Goal: Task Accomplishment & Management: Manage account settings

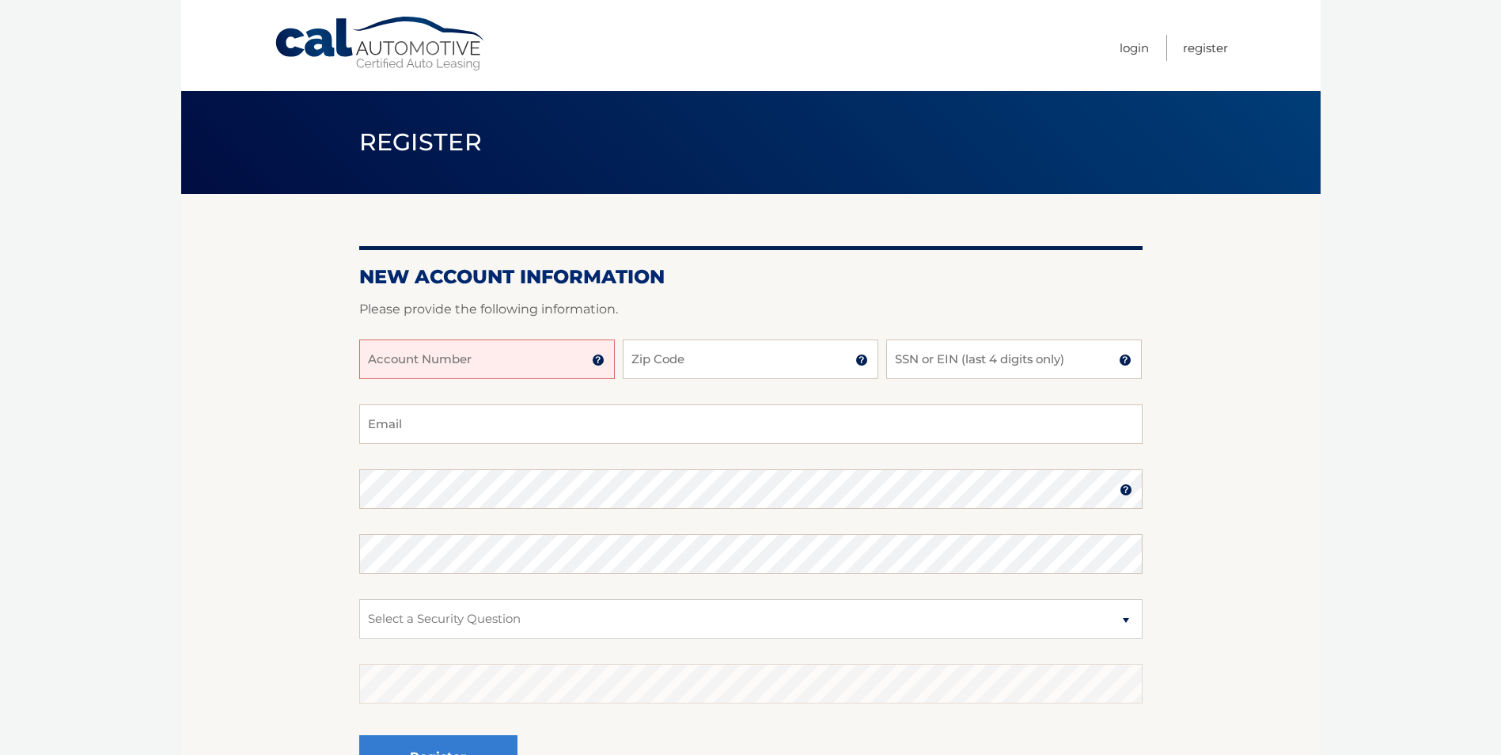
click at [503, 355] on input "Account Number" at bounding box center [487, 359] width 256 height 40
type input "44456019815"
click at [734, 366] on input "Zip Code" at bounding box center [751, 359] width 256 height 40
type input "14468"
click at [938, 372] on input "SSN or EIN (last 4 digits only)" at bounding box center [1014, 359] width 256 height 40
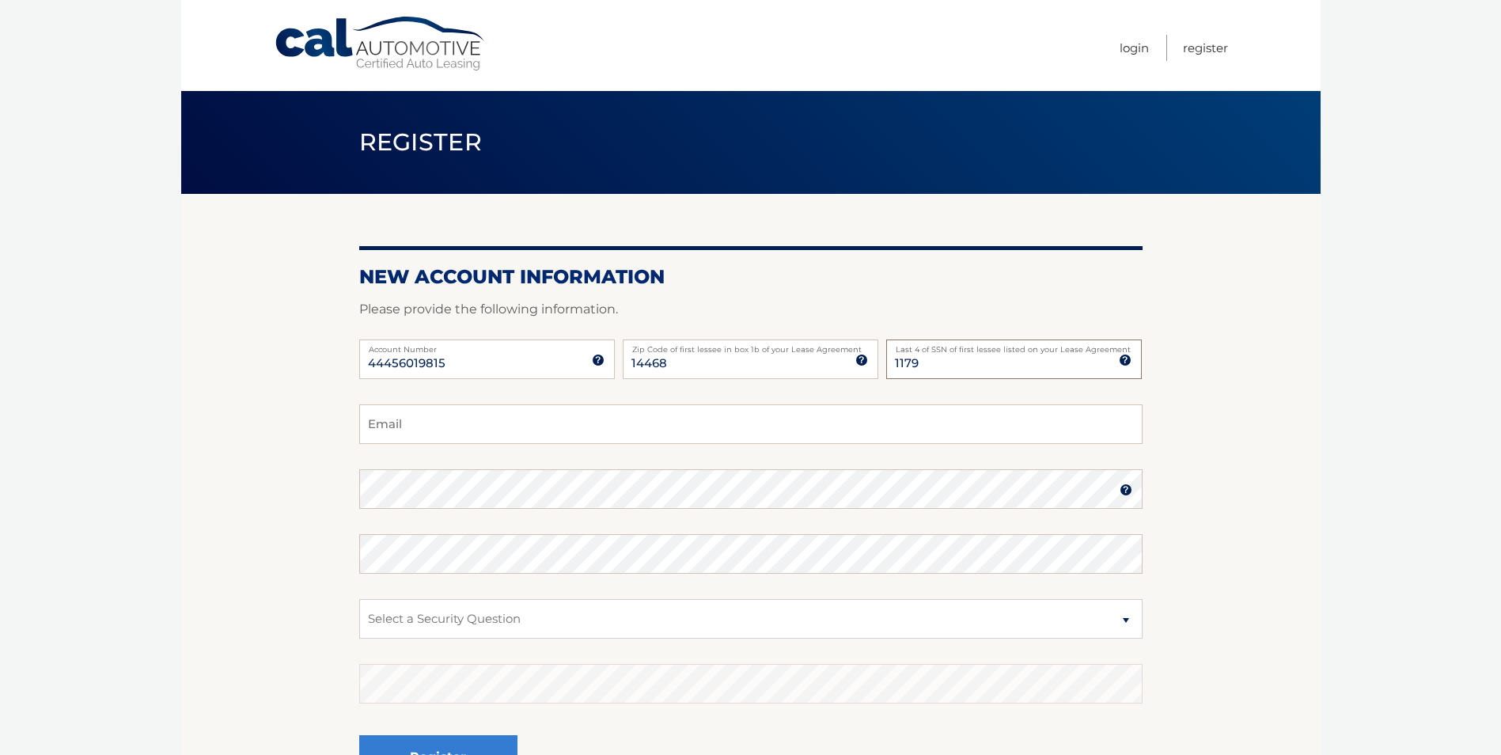
type input "1179"
click at [427, 429] on input "Email" at bounding box center [750, 424] width 783 height 40
type input "richard.e.edelman@gmail.com"
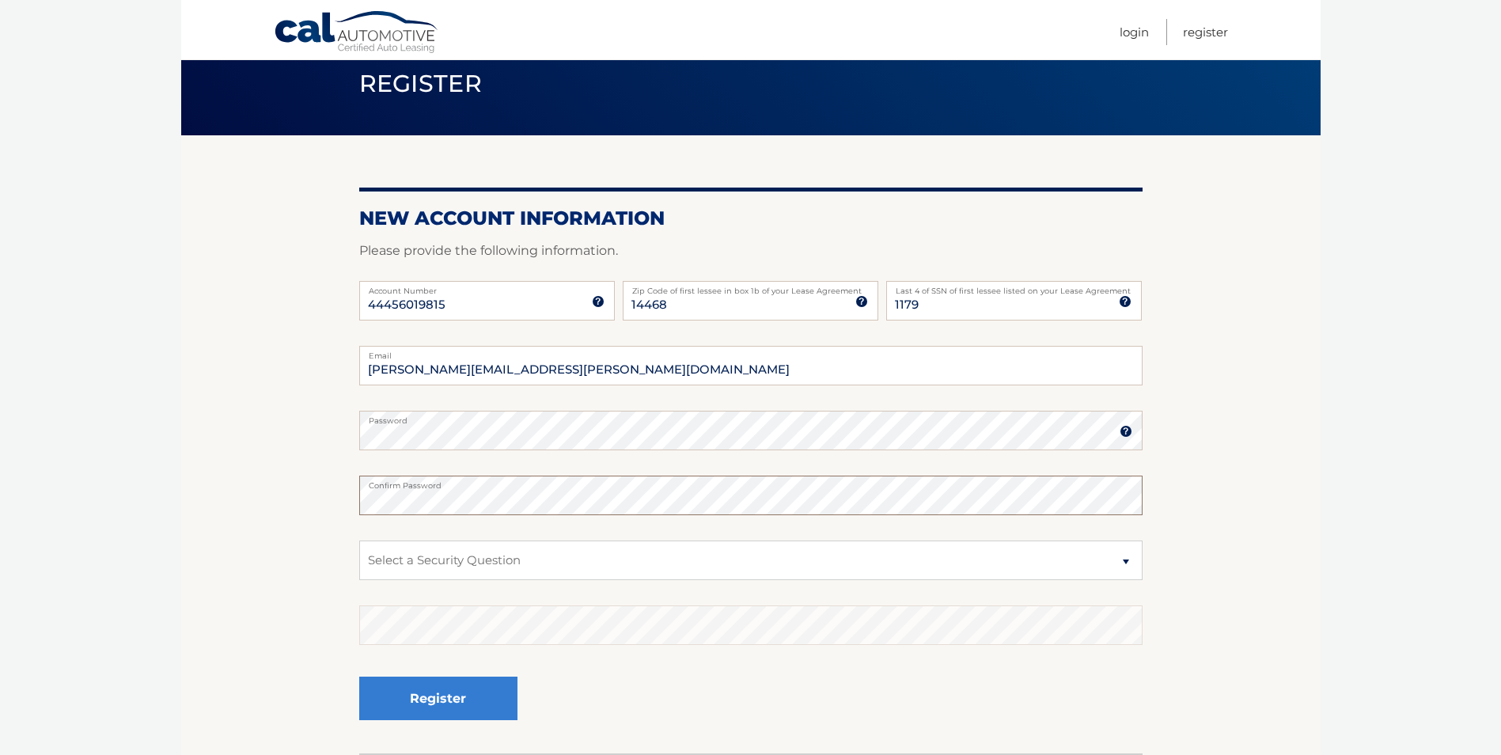
scroll to position [158, 0]
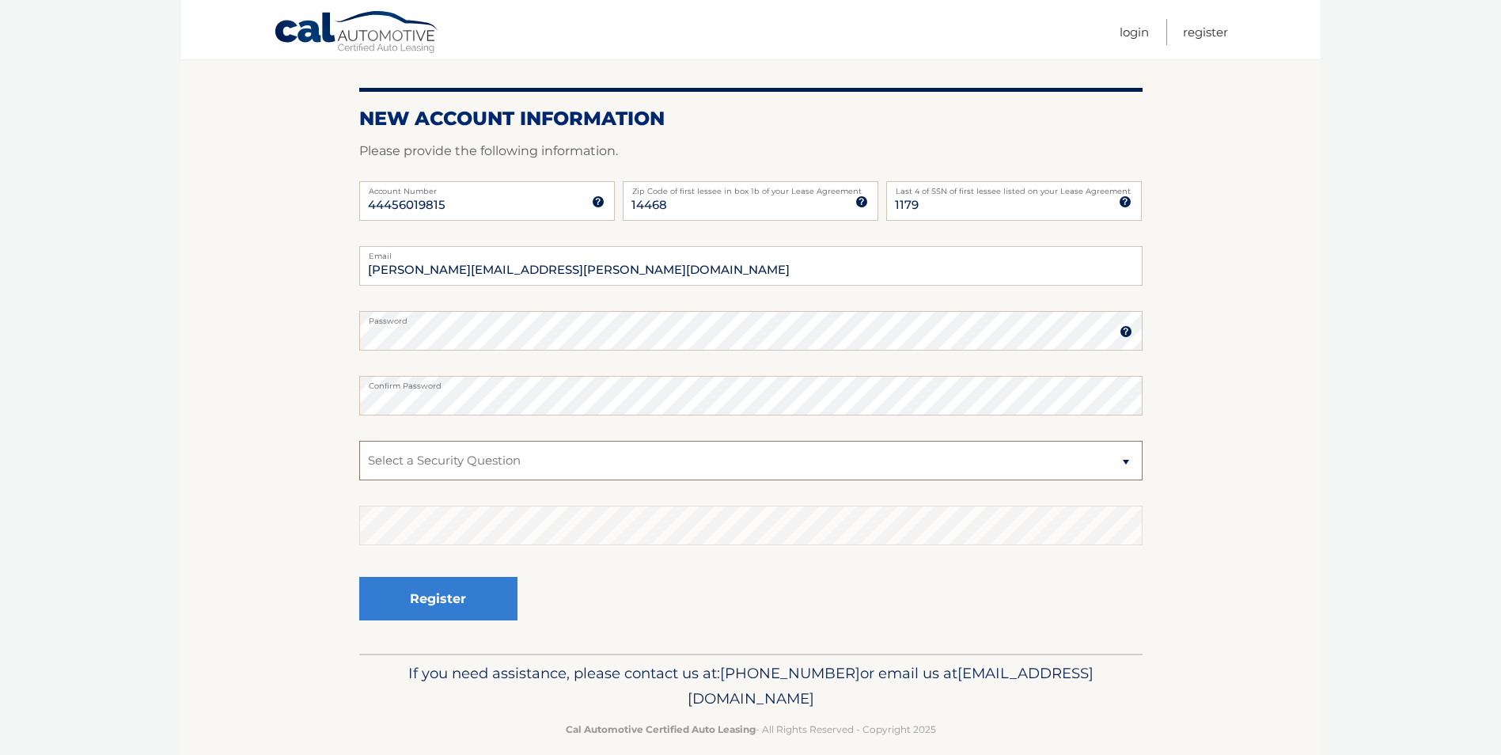
click at [597, 471] on select "Select a Security Question What was the name of your elementary school? What is…" at bounding box center [750, 461] width 783 height 40
select select "2"
click at [359, 441] on select "Select a Security Question What was the name of your elementary school? What is…" at bounding box center [750, 461] width 783 height 40
click at [546, 464] on select "Select a Security Question What was the name of your elementary school? What is…" at bounding box center [750, 461] width 783 height 40
drag, startPoint x: 264, startPoint y: 482, endPoint x: 294, endPoint y: 481, distance: 30.1
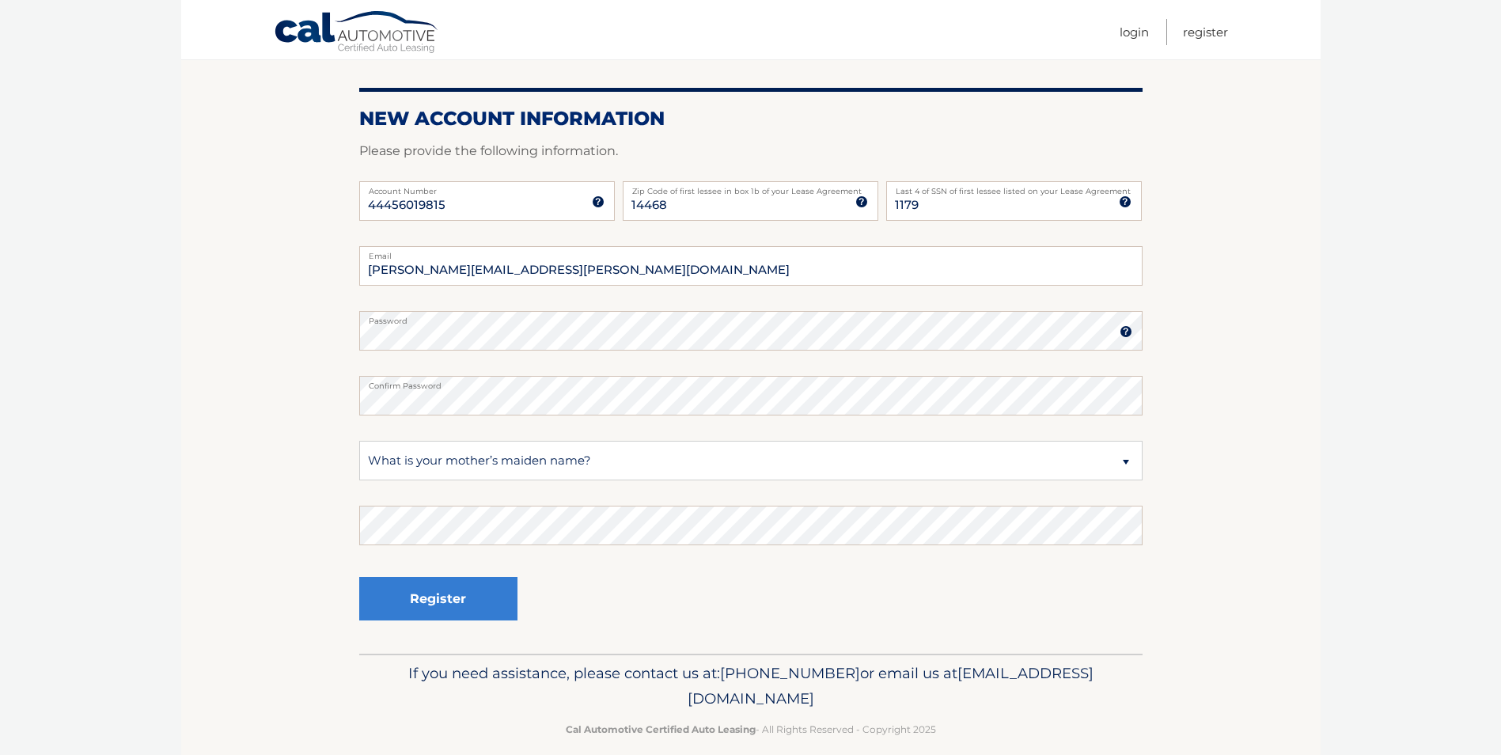
click at [264, 482] on section "New Account Information Please provide the following information. 44456019815 A…" at bounding box center [750, 345] width 1139 height 618
click at [550, 580] on div "Register" at bounding box center [750, 600] width 783 height 58
click at [457, 588] on button "Register" at bounding box center [438, 599] width 158 height 44
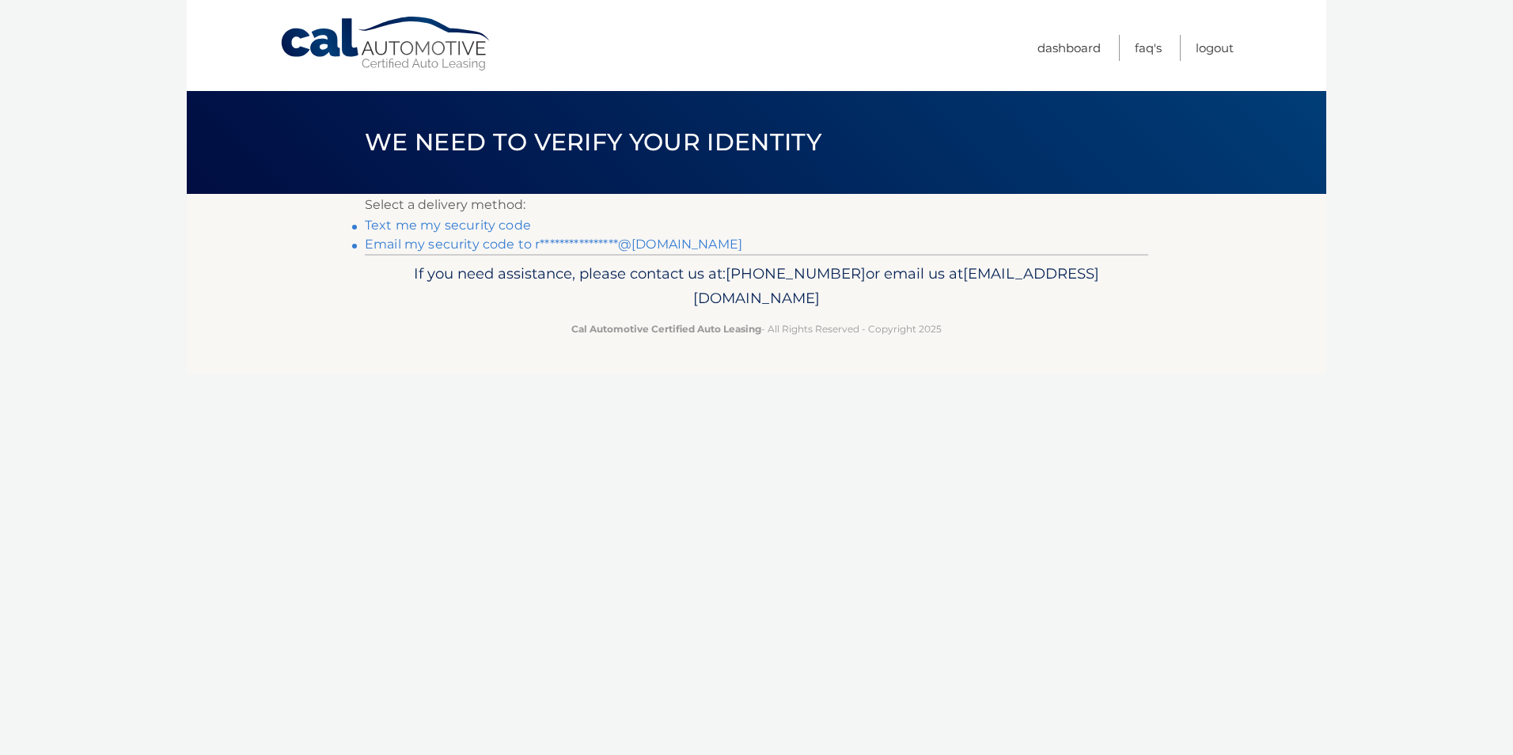
click at [445, 227] on link "Text me my security code" at bounding box center [448, 225] width 166 height 15
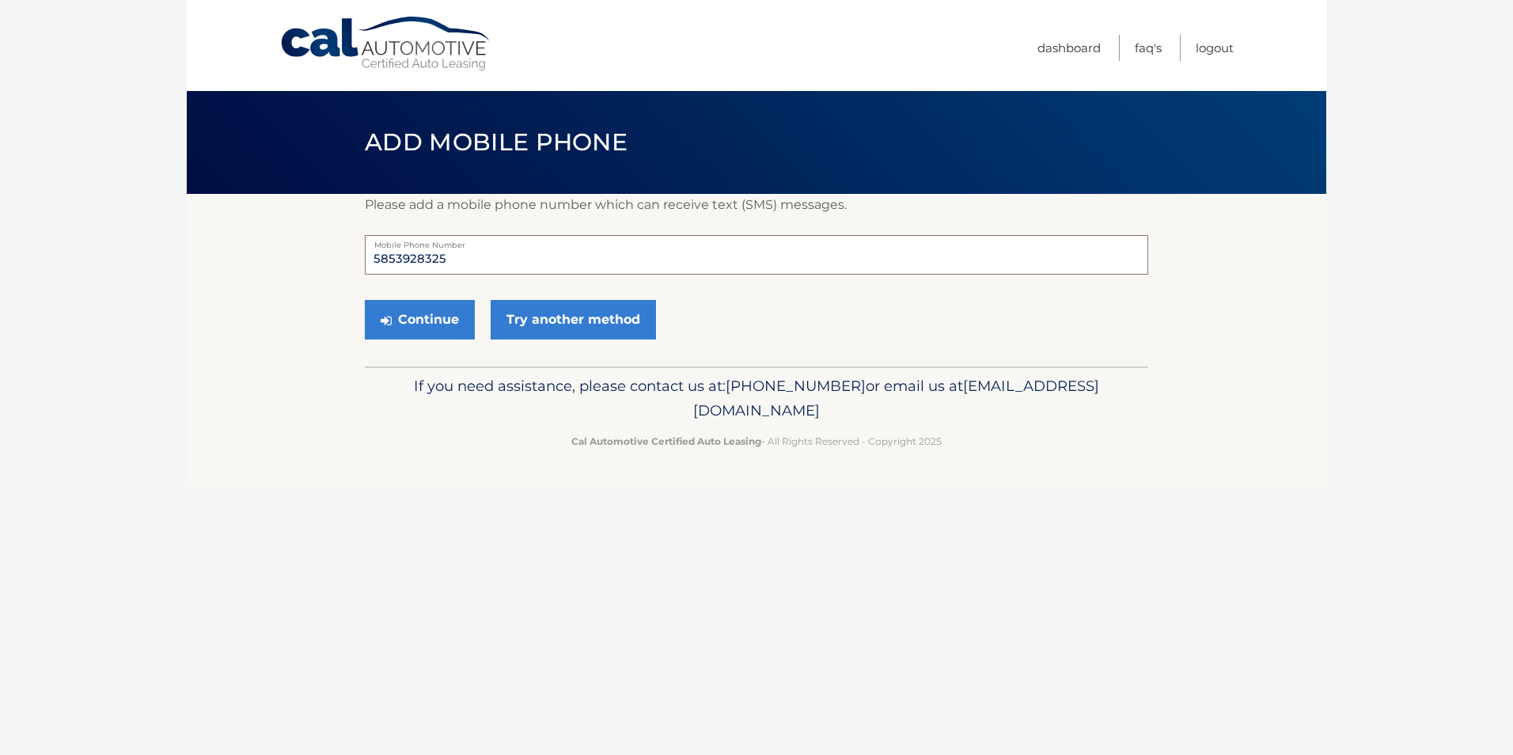
click at [460, 255] on input "5853928325" at bounding box center [756, 255] width 783 height 40
click at [430, 330] on button "Continue" at bounding box center [420, 320] width 110 height 40
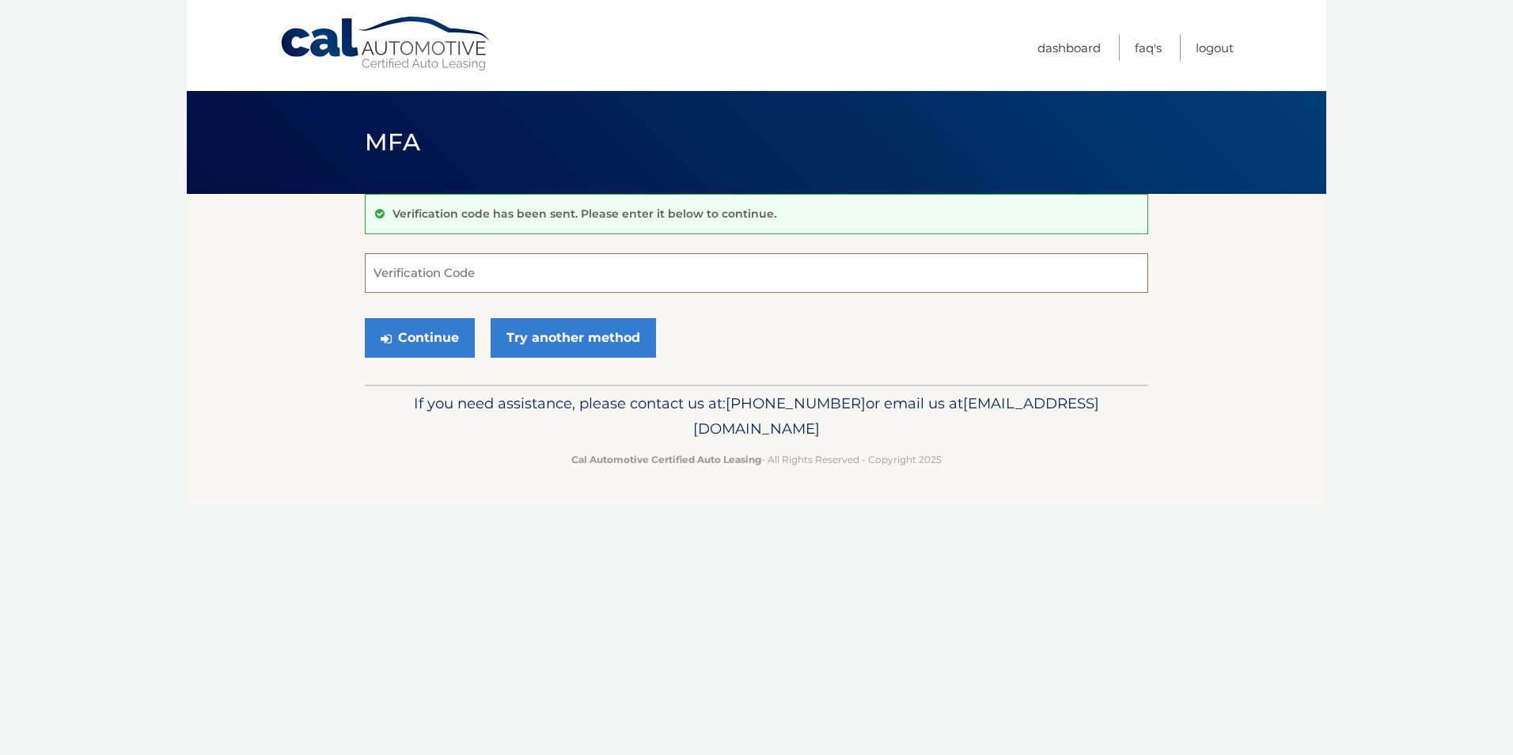
click at [449, 286] on input "Verification Code" at bounding box center [756, 273] width 783 height 40
click at [449, 289] on input "Verification Code" at bounding box center [756, 273] width 783 height 40
click at [494, 273] on input "Verification Code" at bounding box center [756, 273] width 783 height 40
click at [579, 343] on link "Try another method" at bounding box center [573, 338] width 165 height 40
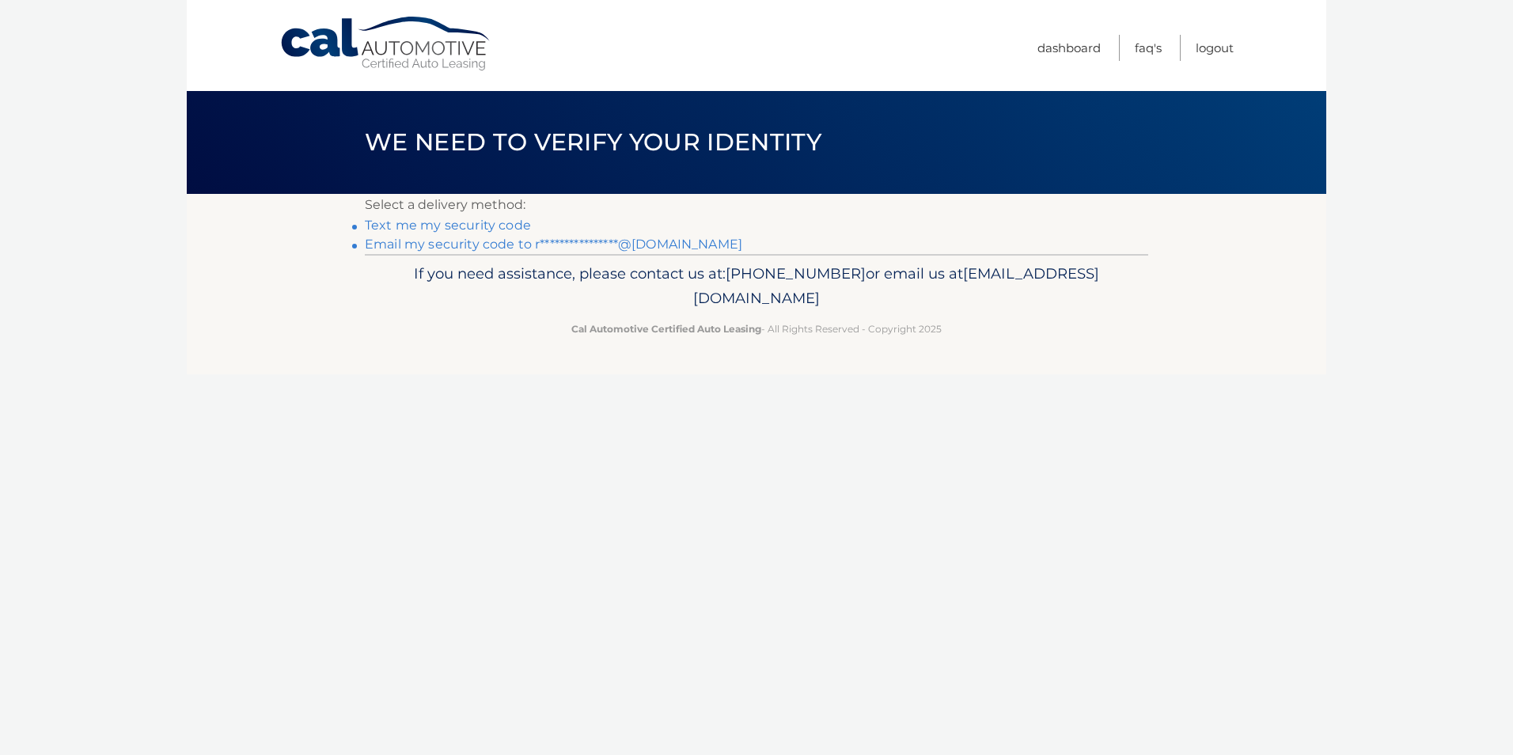
click at [552, 242] on link "**********" at bounding box center [553, 244] width 377 height 15
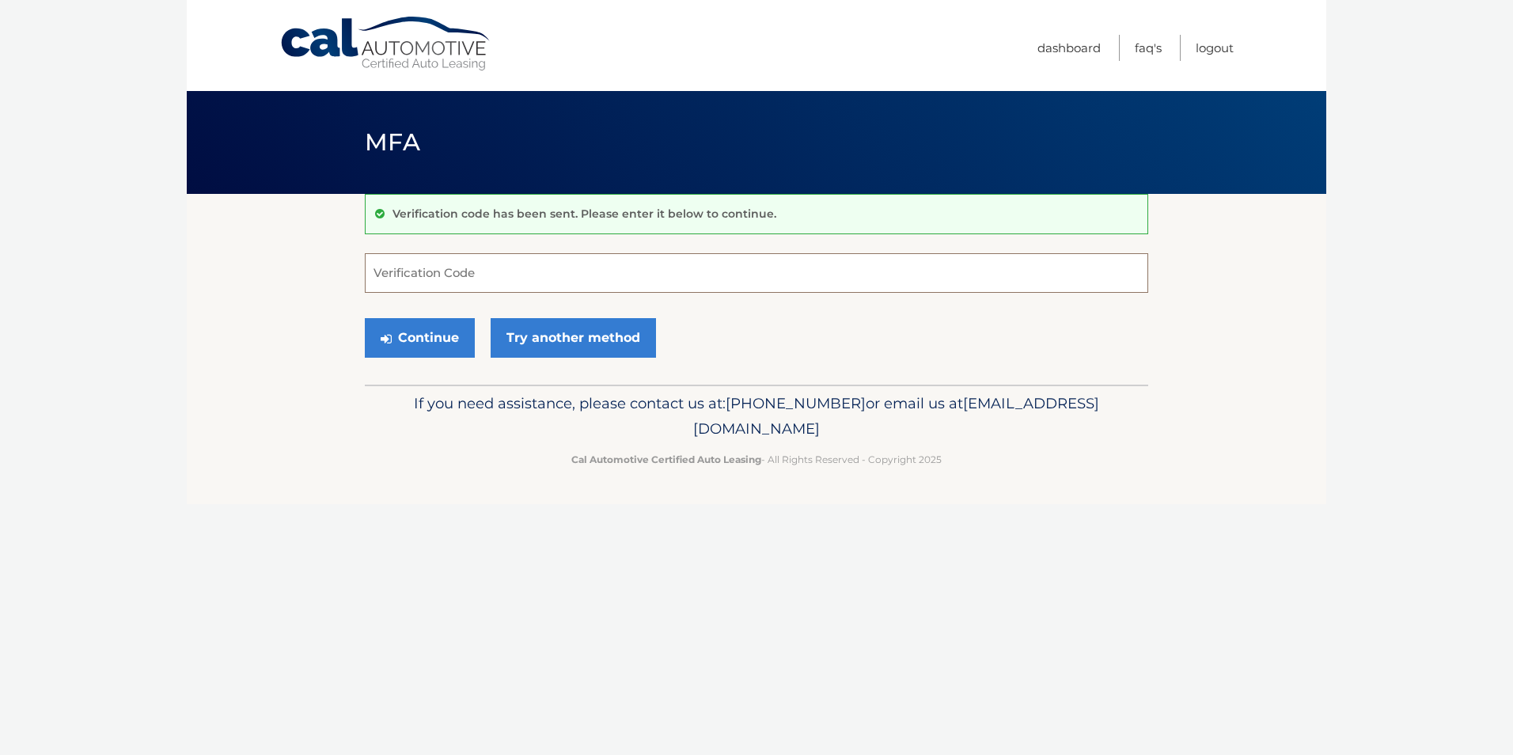
click at [480, 278] on input "Verification Code" at bounding box center [756, 273] width 783 height 40
click at [564, 348] on link "Try another method" at bounding box center [573, 338] width 165 height 40
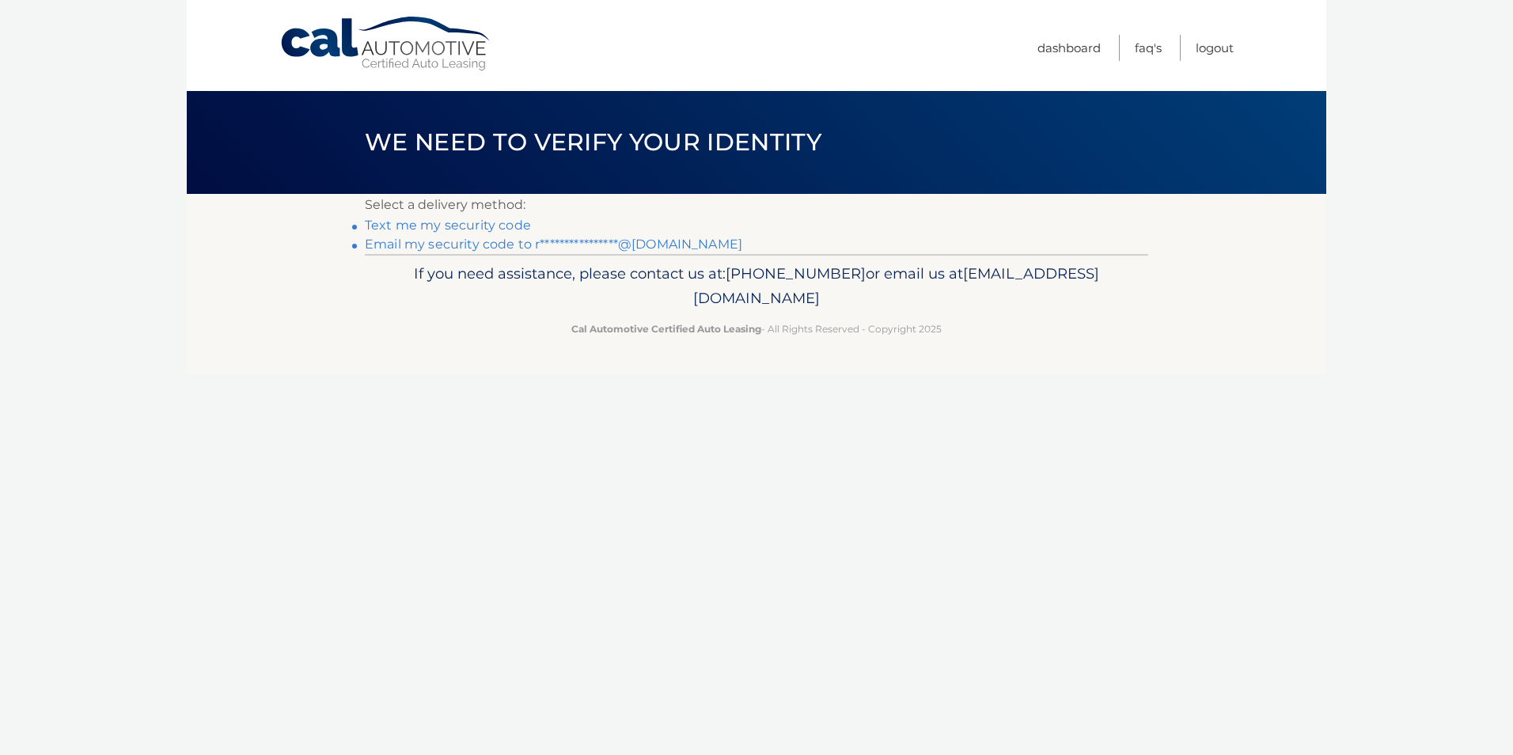
click at [464, 227] on link "Text me my security code" at bounding box center [448, 225] width 166 height 15
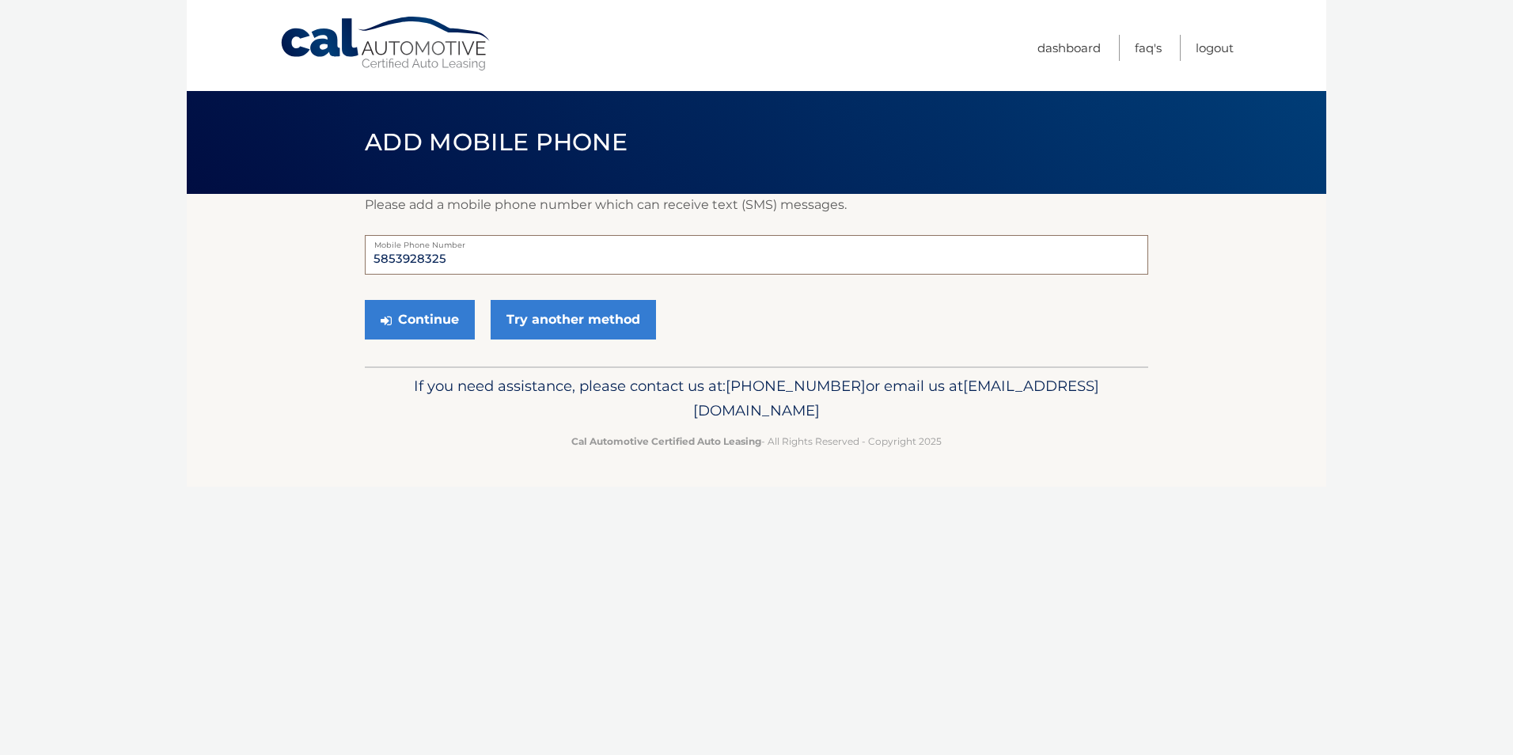
click at [465, 263] on input "5853928325" at bounding box center [756, 255] width 783 height 40
drag, startPoint x: 465, startPoint y: 263, endPoint x: 239, endPoint y: 248, distance: 226.8
click at [239, 248] on section "Please add a mobile phone number which can receive text (SMS) messages. 5853928…" at bounding box center [756, 280] width 1139 height 173
type input "5852165719"
click at [281, 286] on section "Please add a mobile phone number which can receive text (SMS) messages. 5852165…" at bounding box center [756, 280] width 1139 height 173
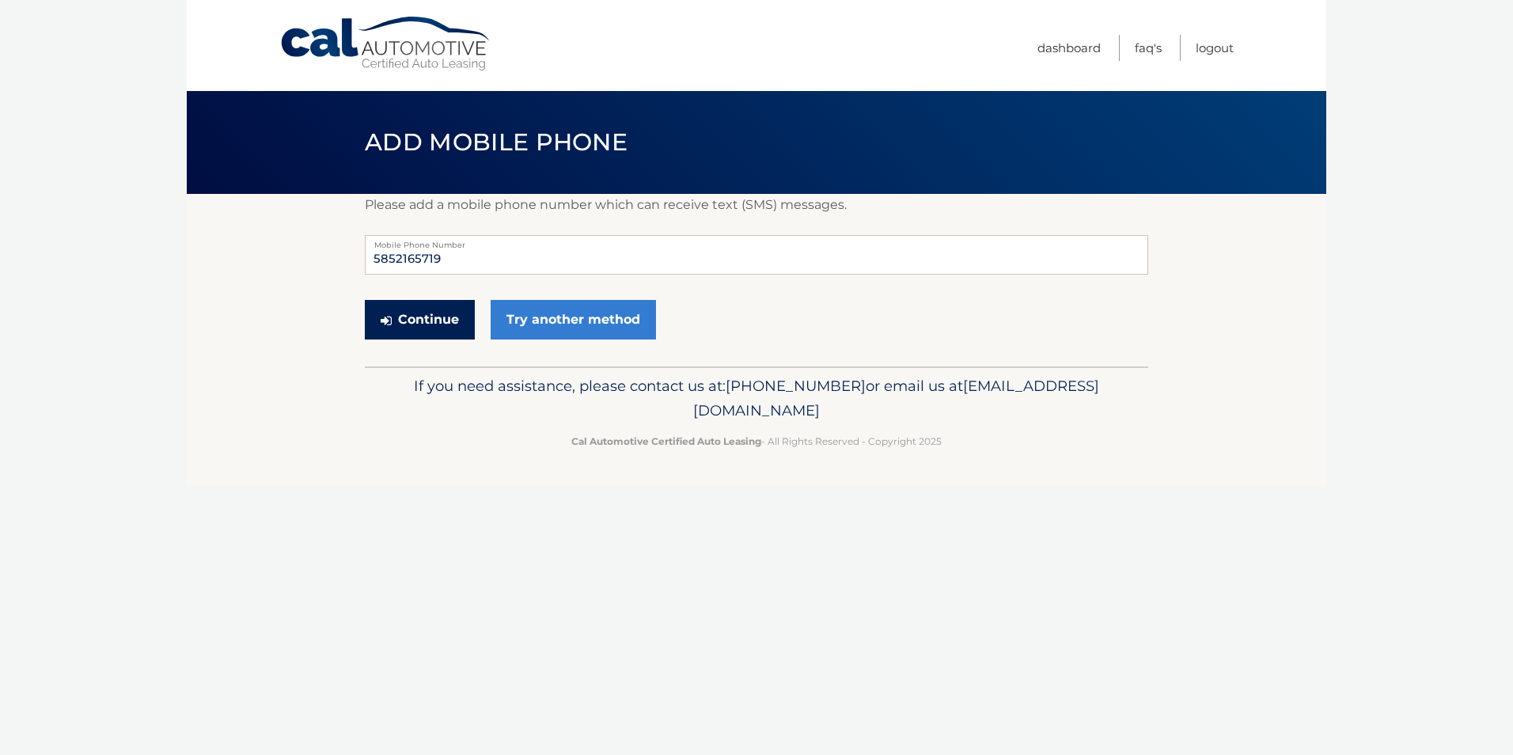
click at [451, 325] on button "Continue" at bounding box center [420, 320] width 110 height 40
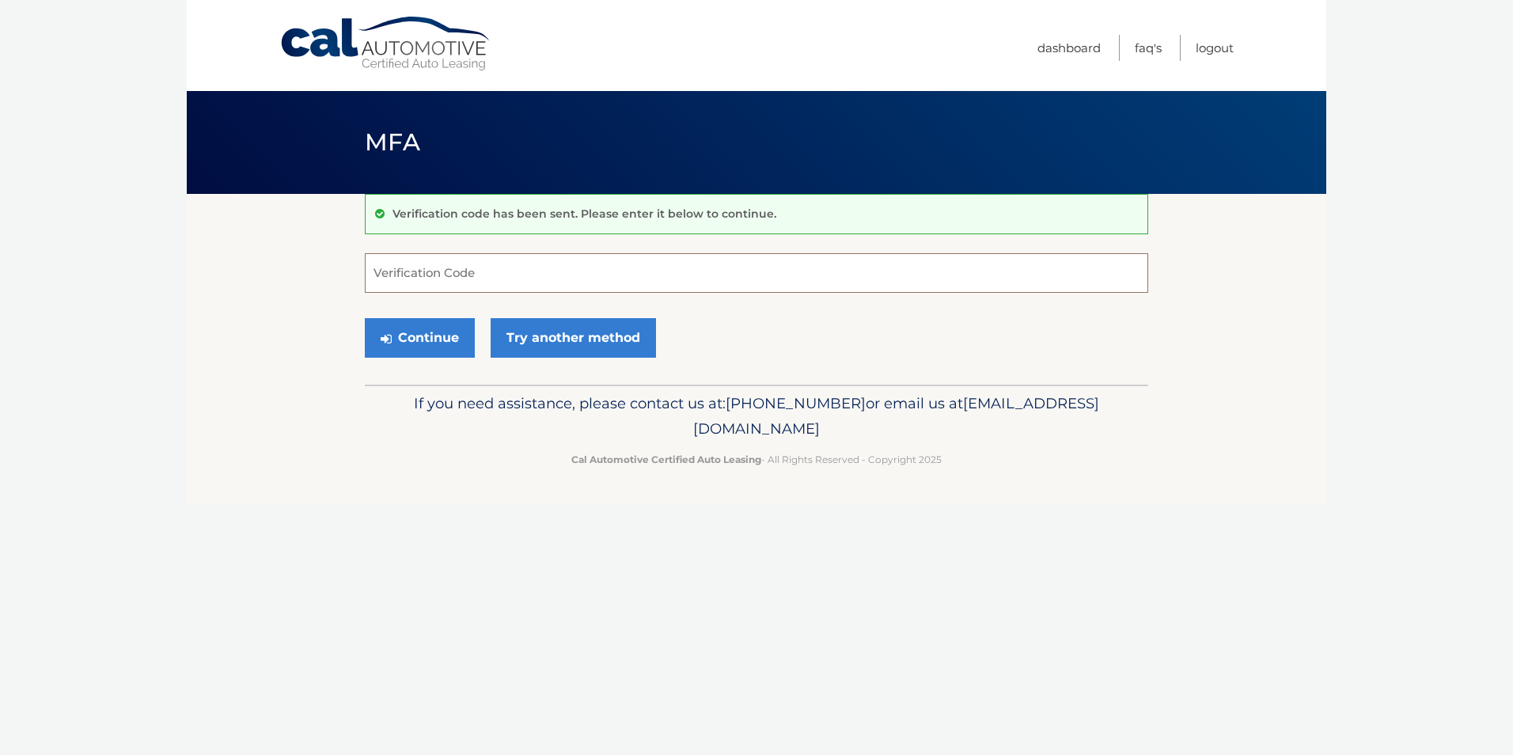
click at [445, 290] on input "Verification Code" at bounding box center [756, 273] width 783 height 40
type input "043516"
click at [453, 339] on button "Continue" at bounding box center [420, 338] width 110 height 40
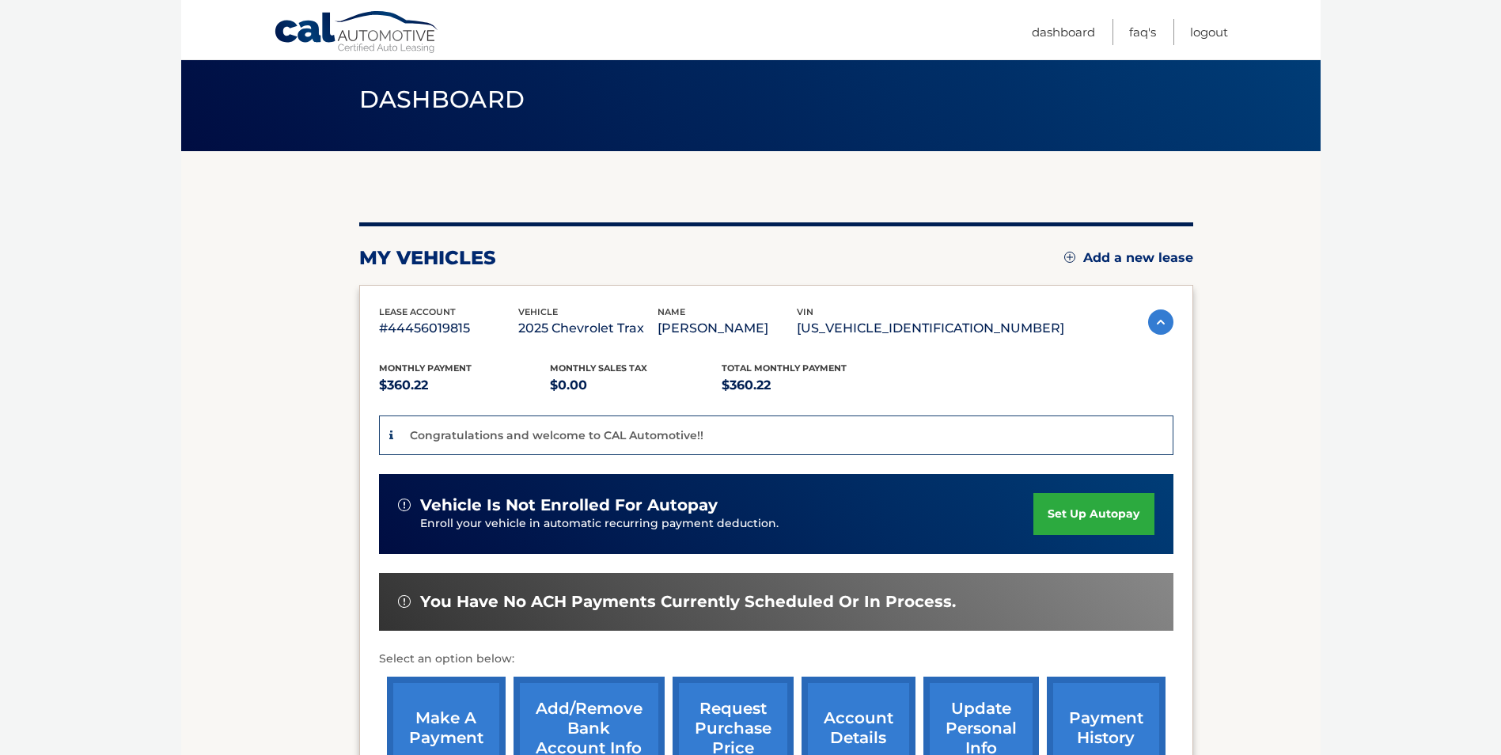
scroll to position [158, 0]
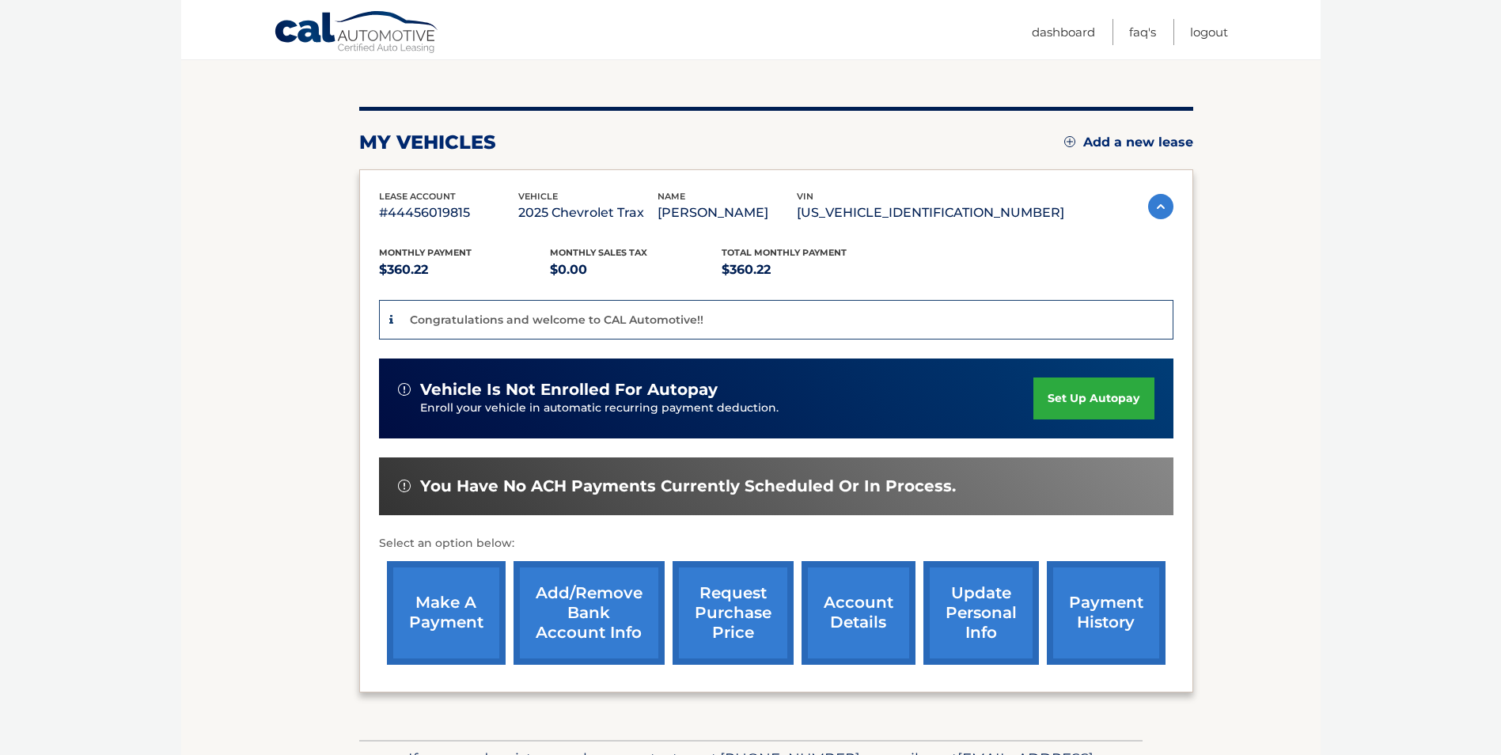
click at [1056, 389] on link "set up autopay" at bounding box center [1093, 398] width 120 height 42
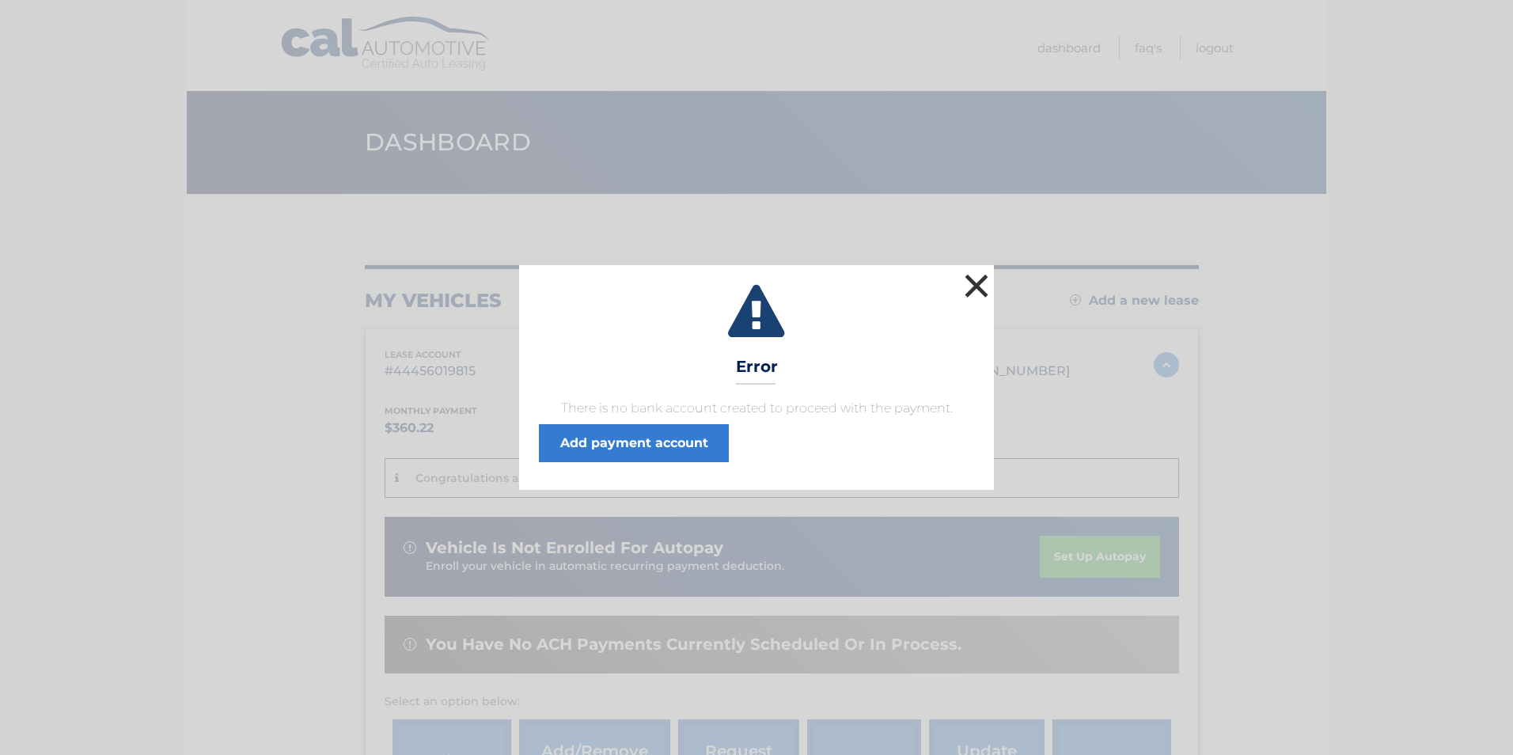
click at [977, 283] on button "×" at bounding box center [977, 286] width 32 height 32
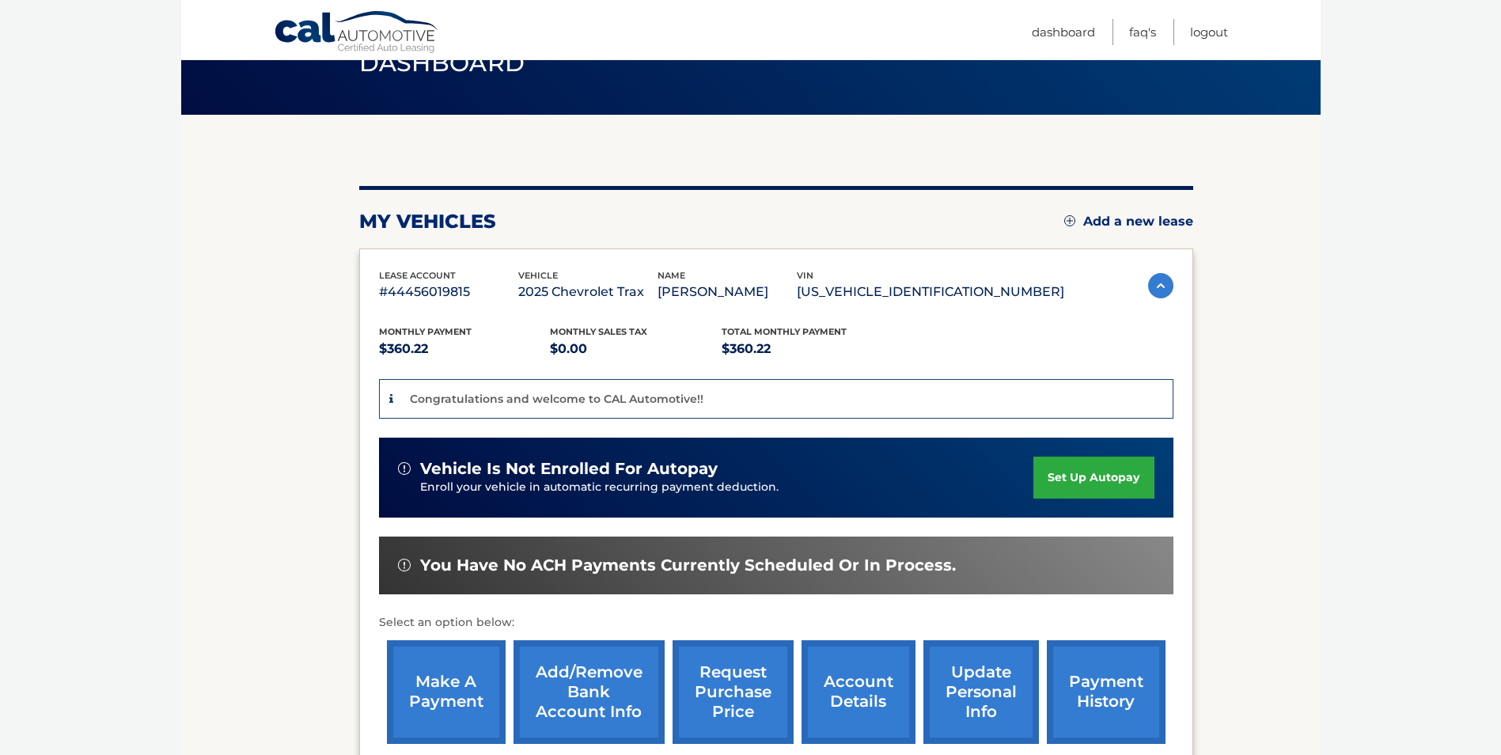
scroll to position [158, 0]
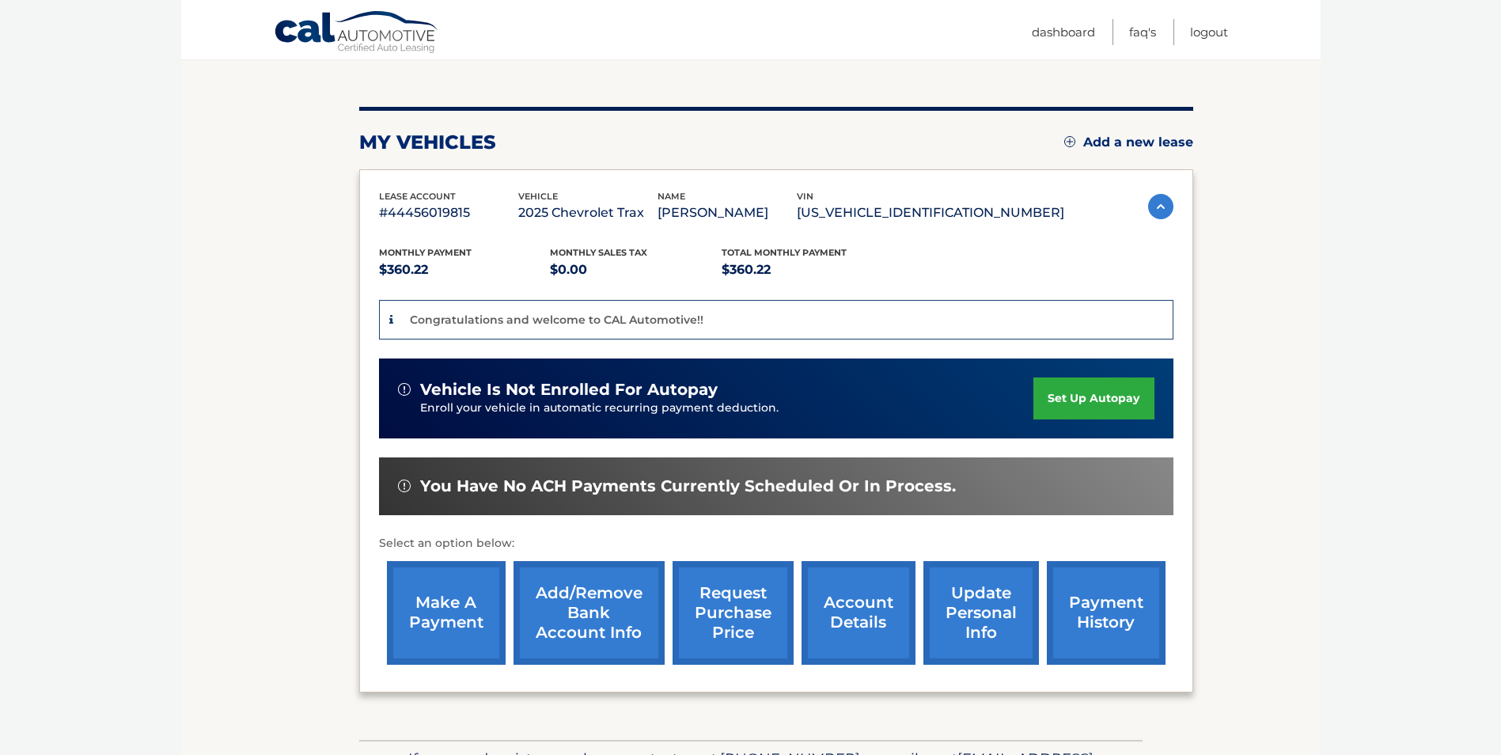
click at [629, 601] on link "Add/Remove bank account info" at bounding box center [589, 613] width 151 height 104
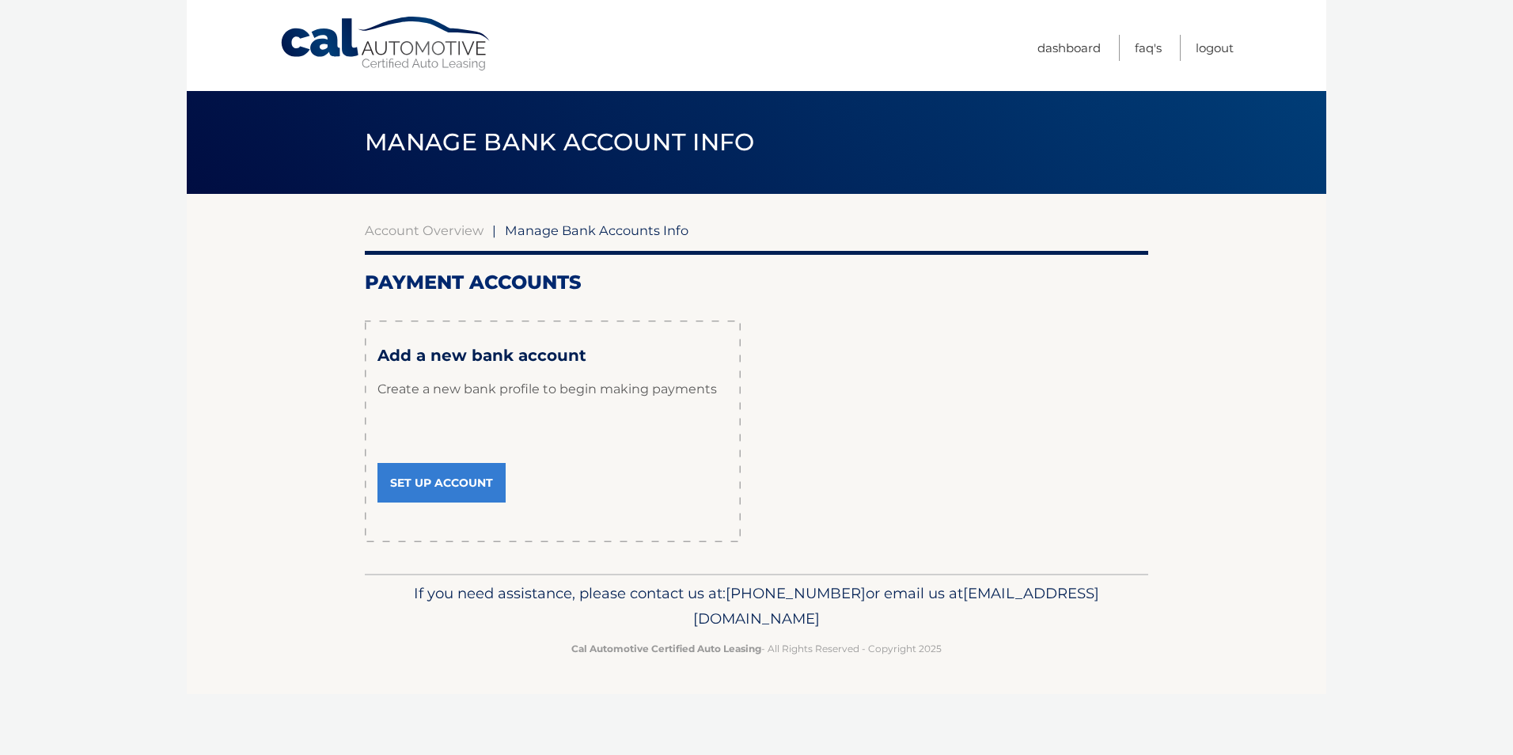
click at [469, 481] on link "Set Up Account" at bounding box center [441, 483] width 128 height 40
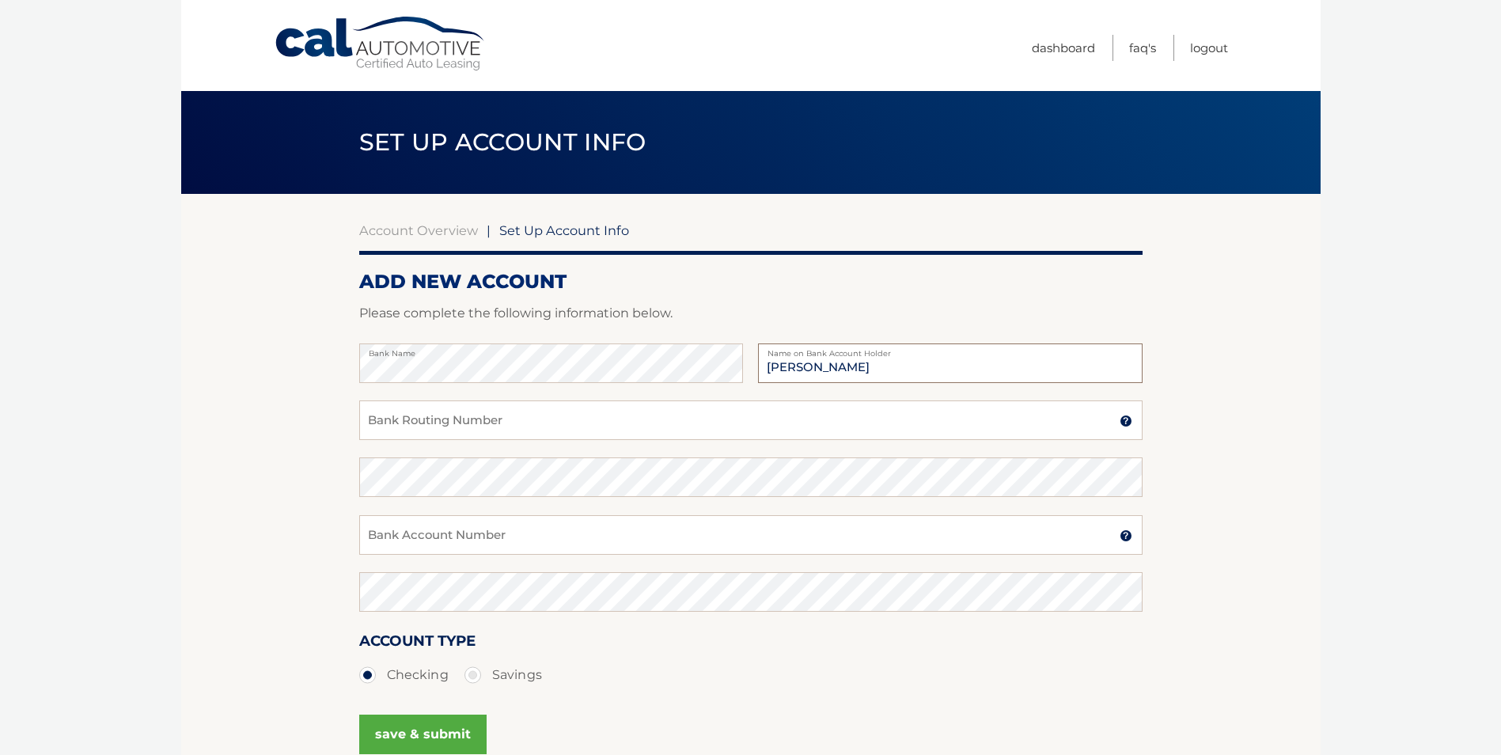
type input "[PERSON_NAME]"
click at [446, 419] on input "Bank Routing Number" at bounding box center [750, 420] width 783 height 40
type input "022000046"
click at [468, 531] on input "Bank Account Number" at bounding box center [750, 535] width 783 height 40
type input "7260020131"
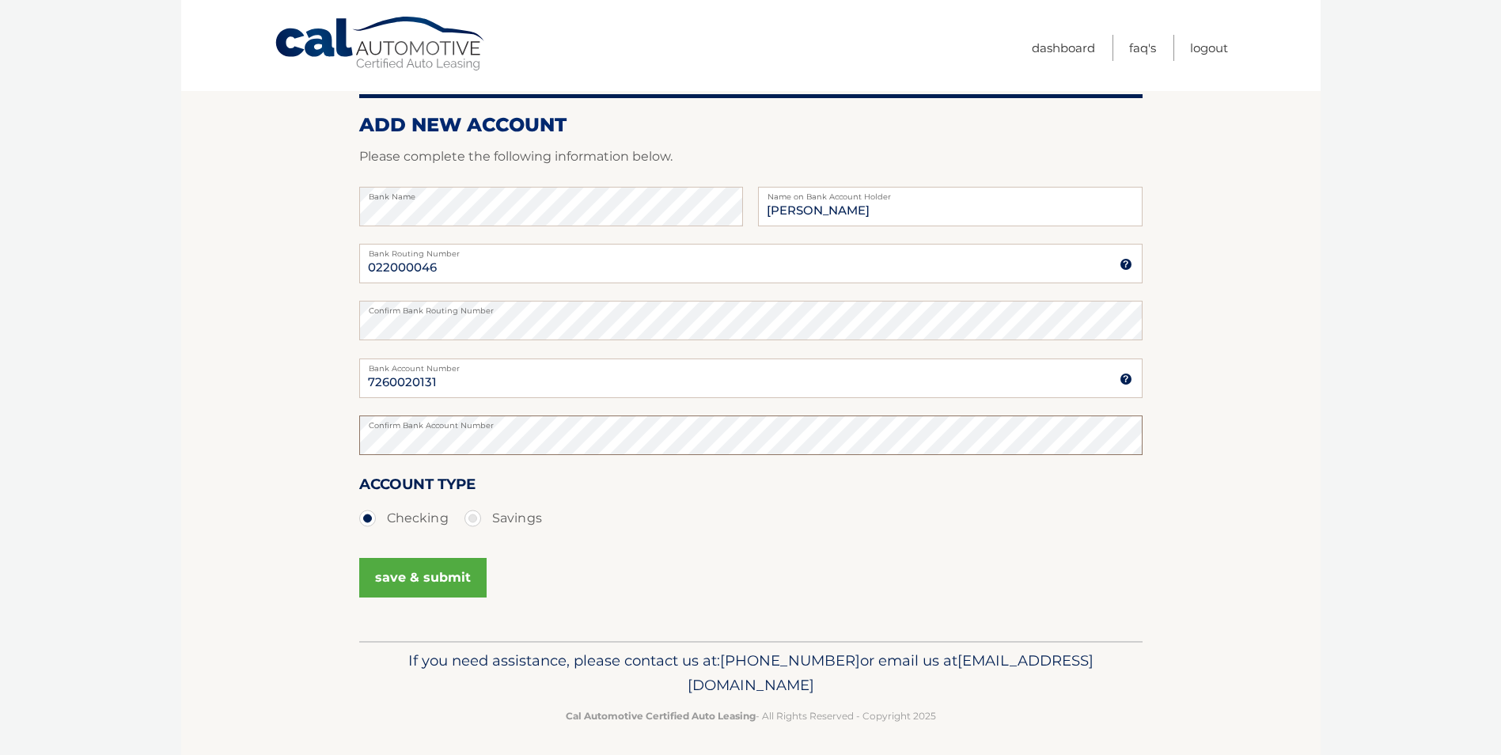
scroll to position [158, 0]
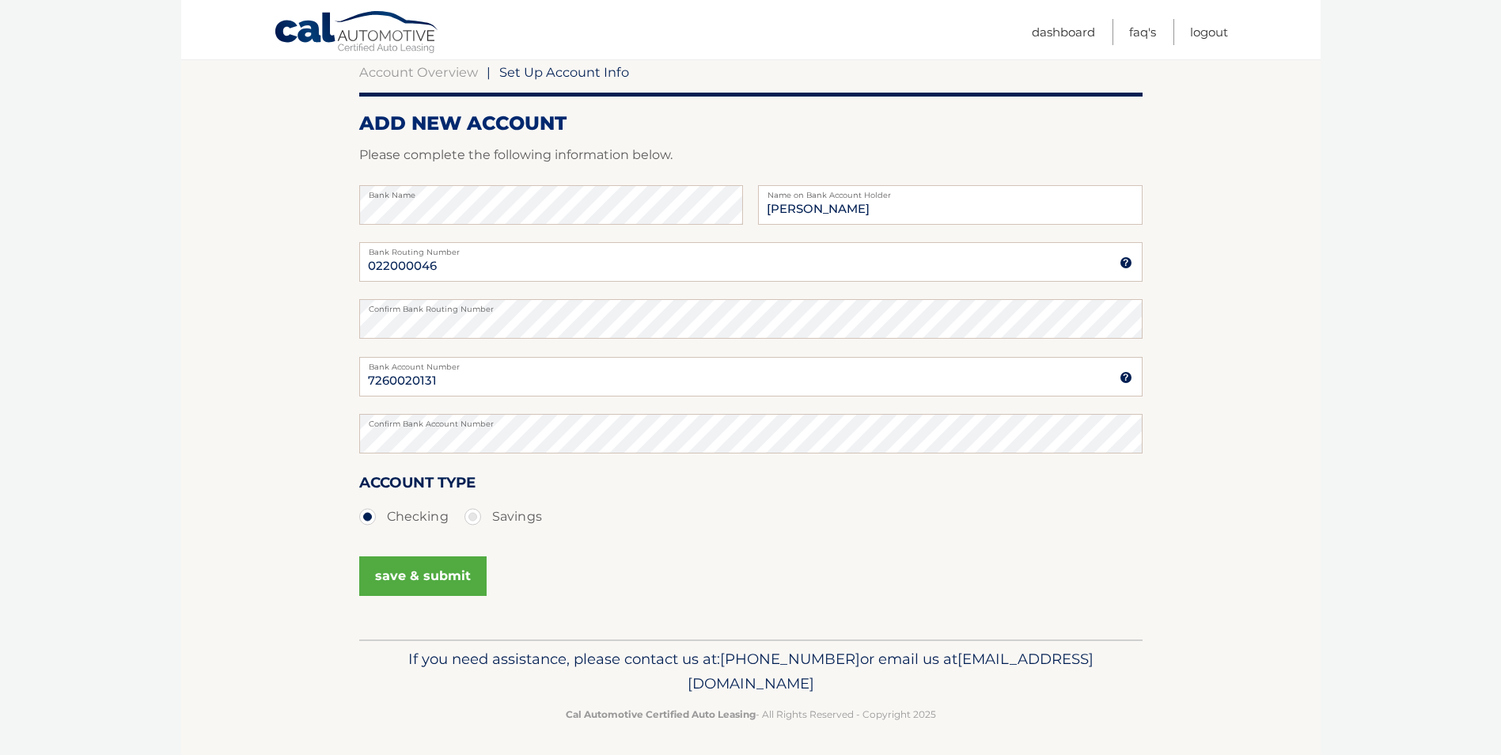
click at [558, 510] on ul "Checking Savings" at bounding box center [750, 517] width 783 height 32
click at [445, 571] on button "save & submit" at bounding box center [422, 576] width 127 height 40
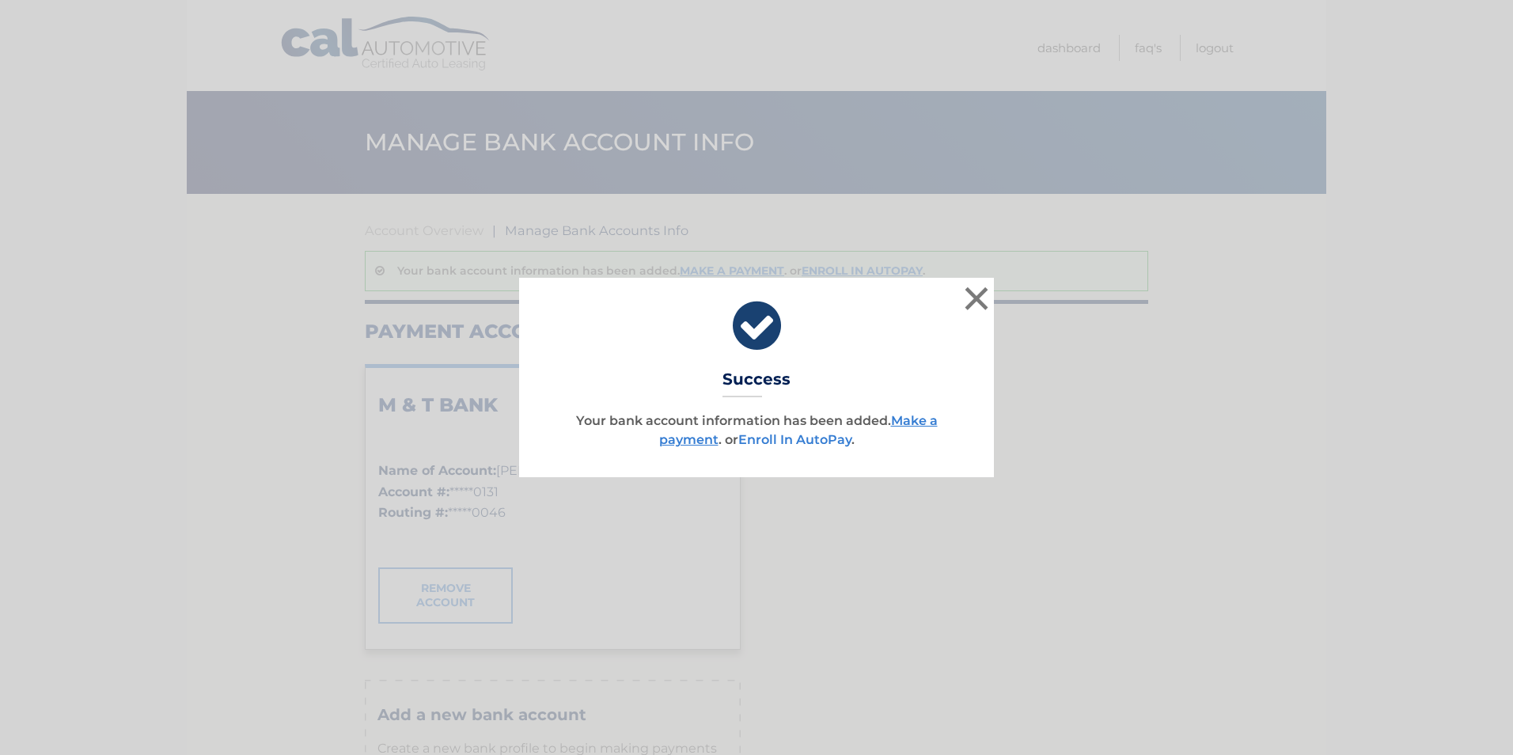
click at [800, 443] on link "Enroll In AutoPay" at bounding box center [794, 439] width 113 height 15
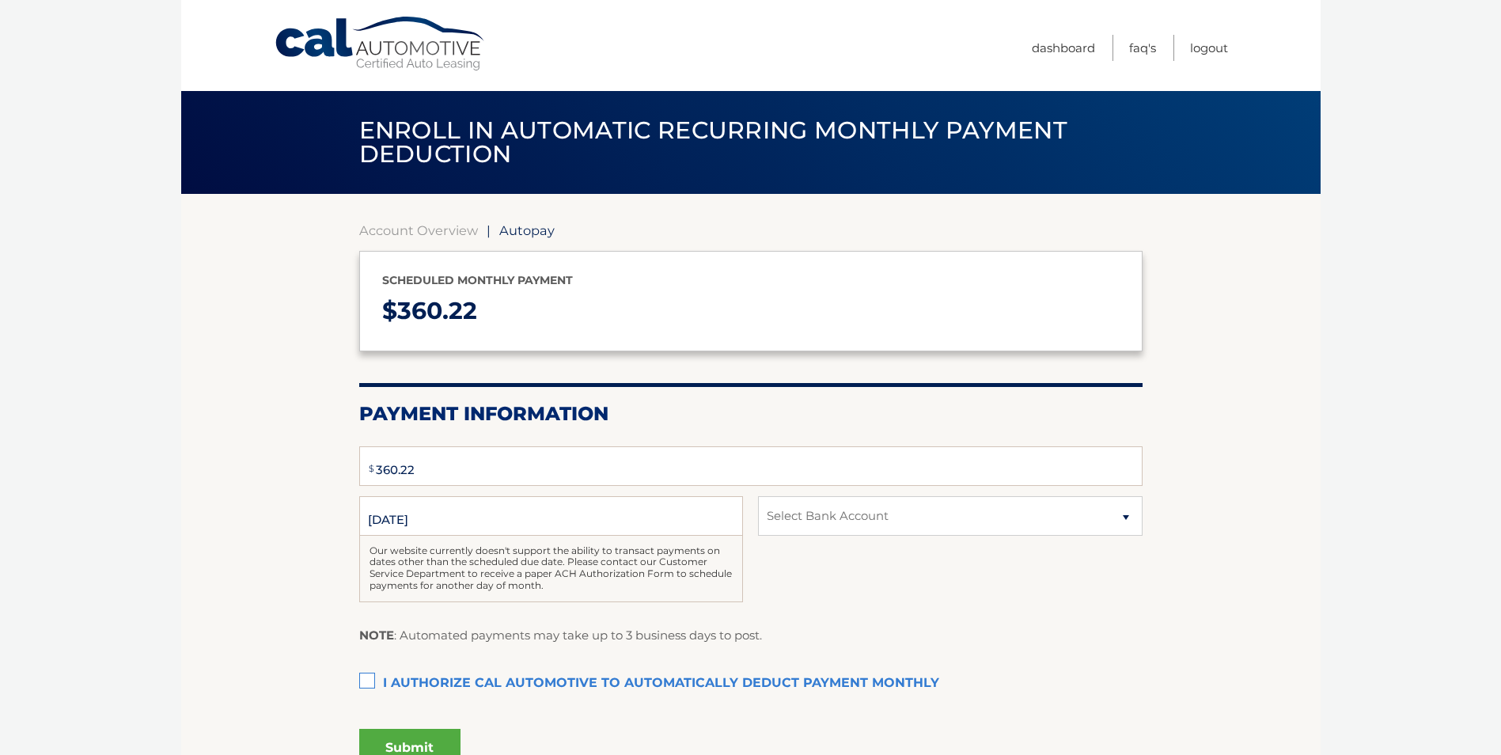
select select "ZmExZDM3MGYtMmI4MS00MTc1LWI4ZTQtYWQ0NGQ0NDg5NmNi"
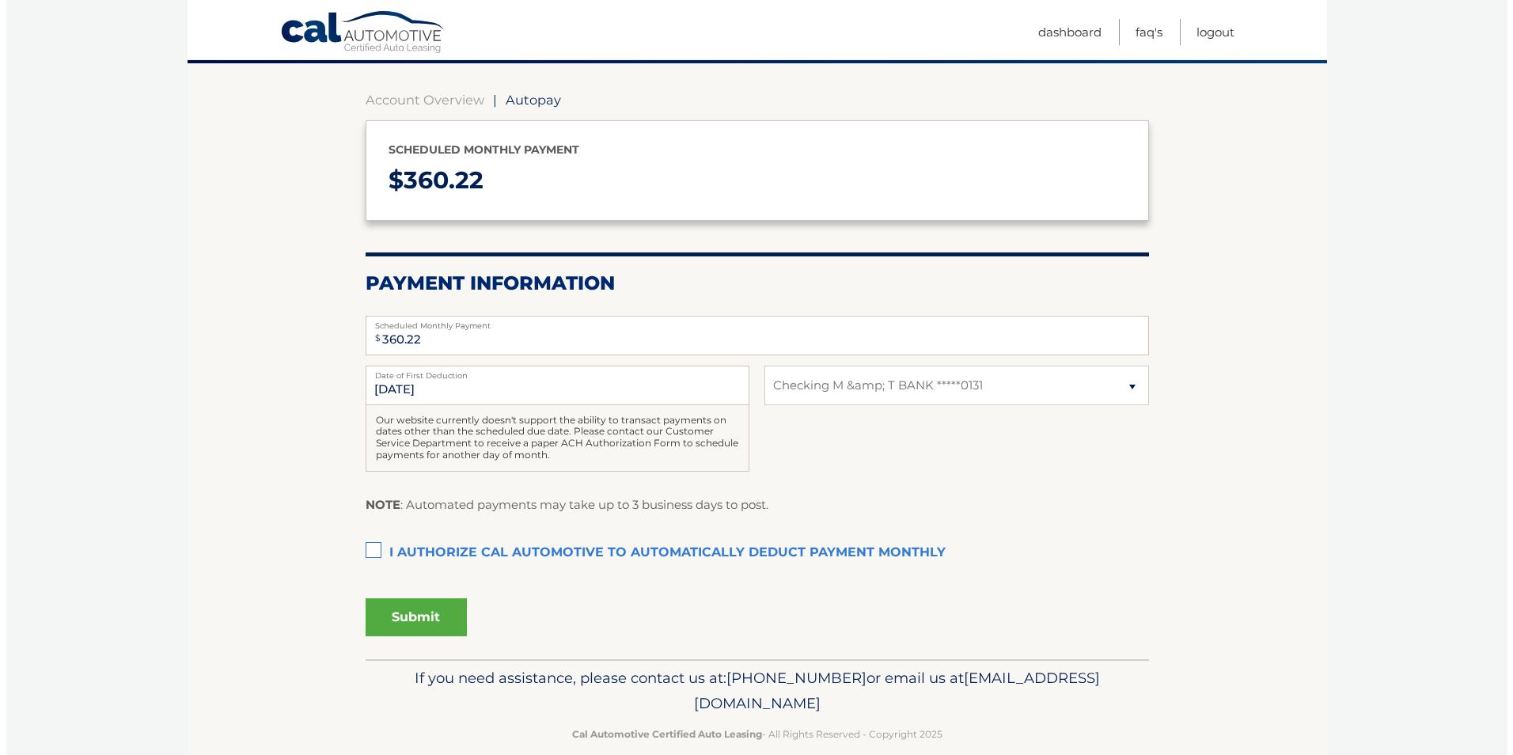
scroll to position [154, 0]
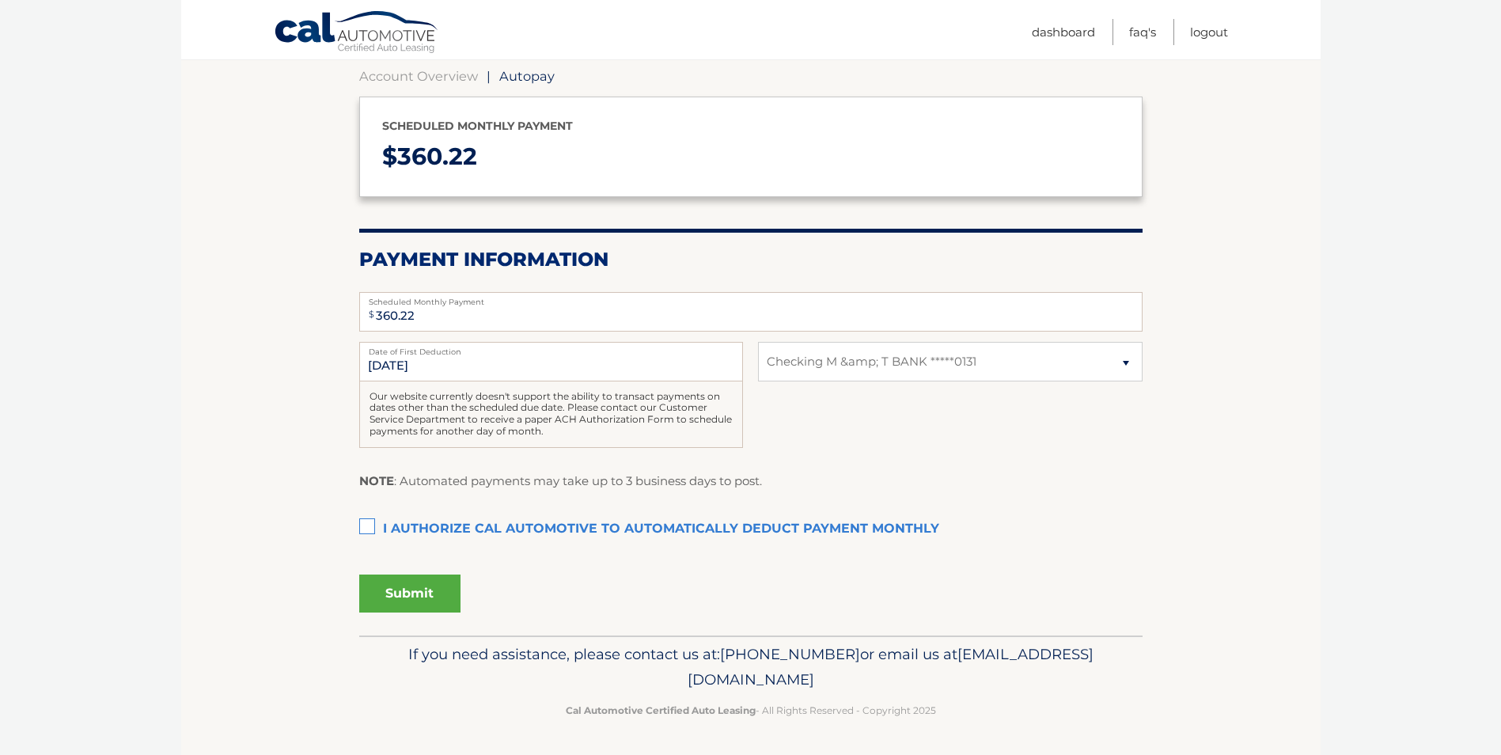
click at [373, 525] on label "I authorize cal automotive to automatically deduct payment monthly This checkbo…" at bounding box center [750, 530] width 783 height 32
click at [0, 0] on input "I authorize cal automotive to automatically deduct payment monthly This checkbo…" at bounding box center [0, 0] width 0 height 0
click at [419, 595] on button "Submit" at bounding box center [409, 593] width 101 height 38
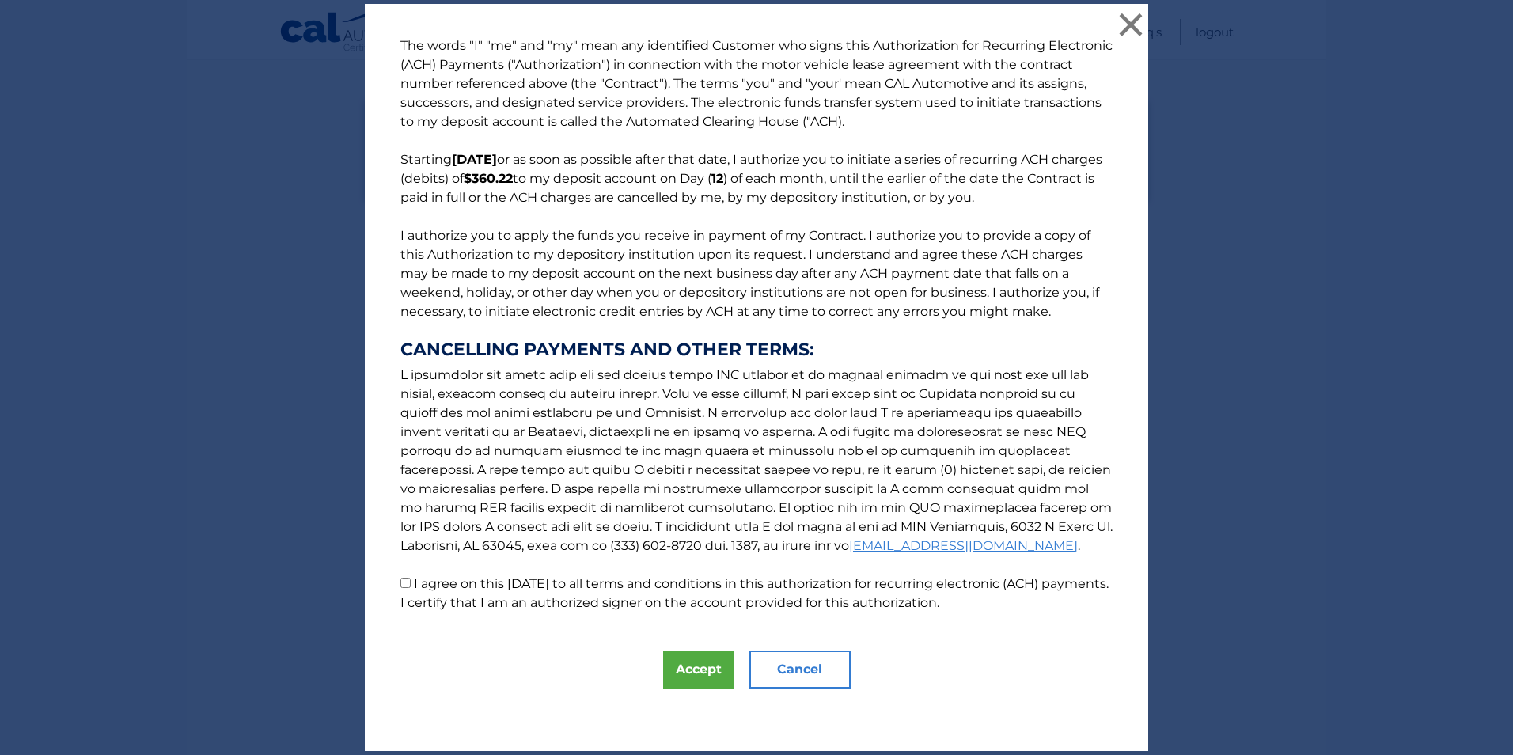
click at [407, 588] on p "The words "I" "me" and "my" mean any identified Customer who signs this Authori…" at bounding box center [757, 324] width 744 height 576
click at [400, 582] on input "I agree on this [DATE] to all terms and conditions in this authorization for re…" at bounding box center [405, 583] width 10 height 10
checkbox input "true"
click at [704, 673] on button "Accept" at bounding box center [698, 669] width 71 height 38
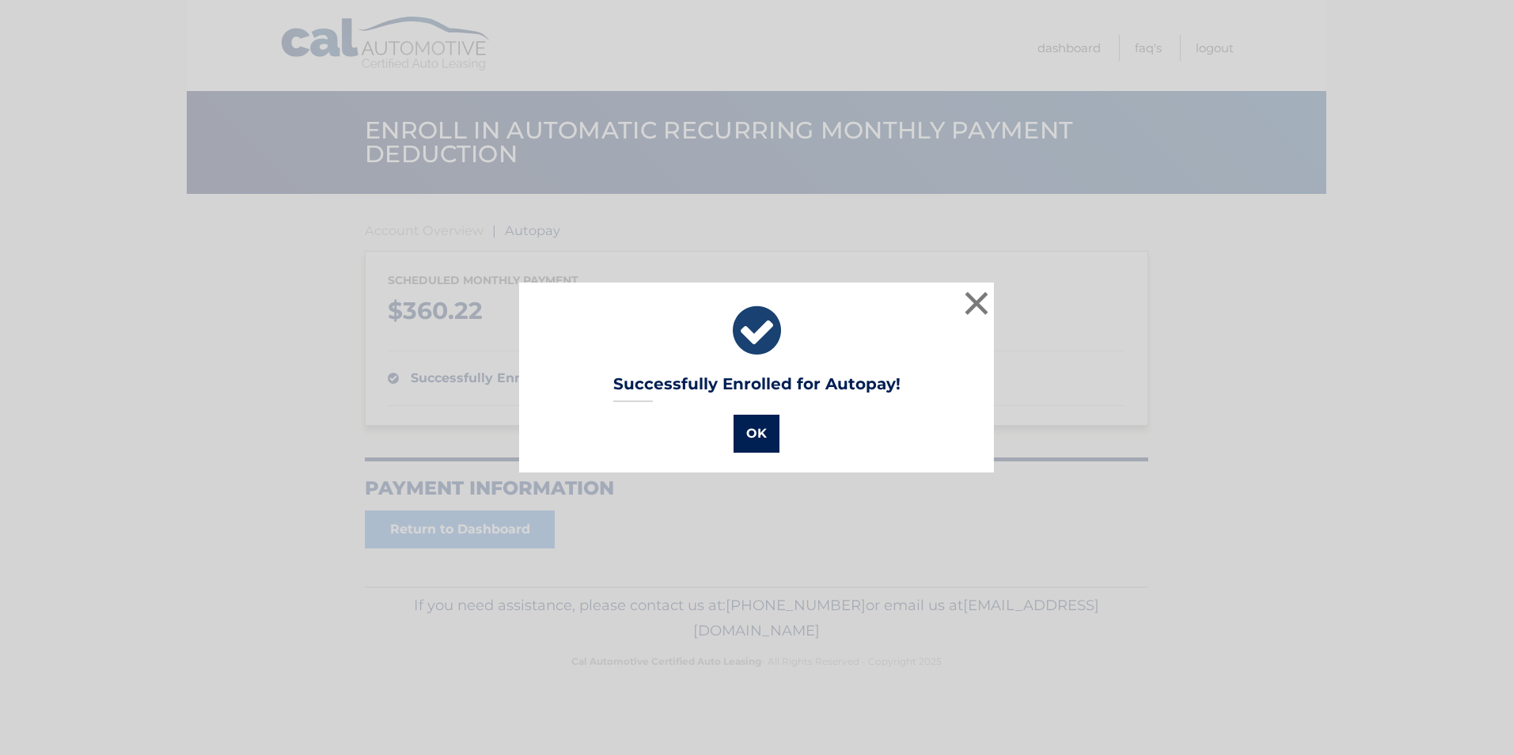
click at [752, 427] on button "OK" at bounding box center [757, 434] width 46 height 38
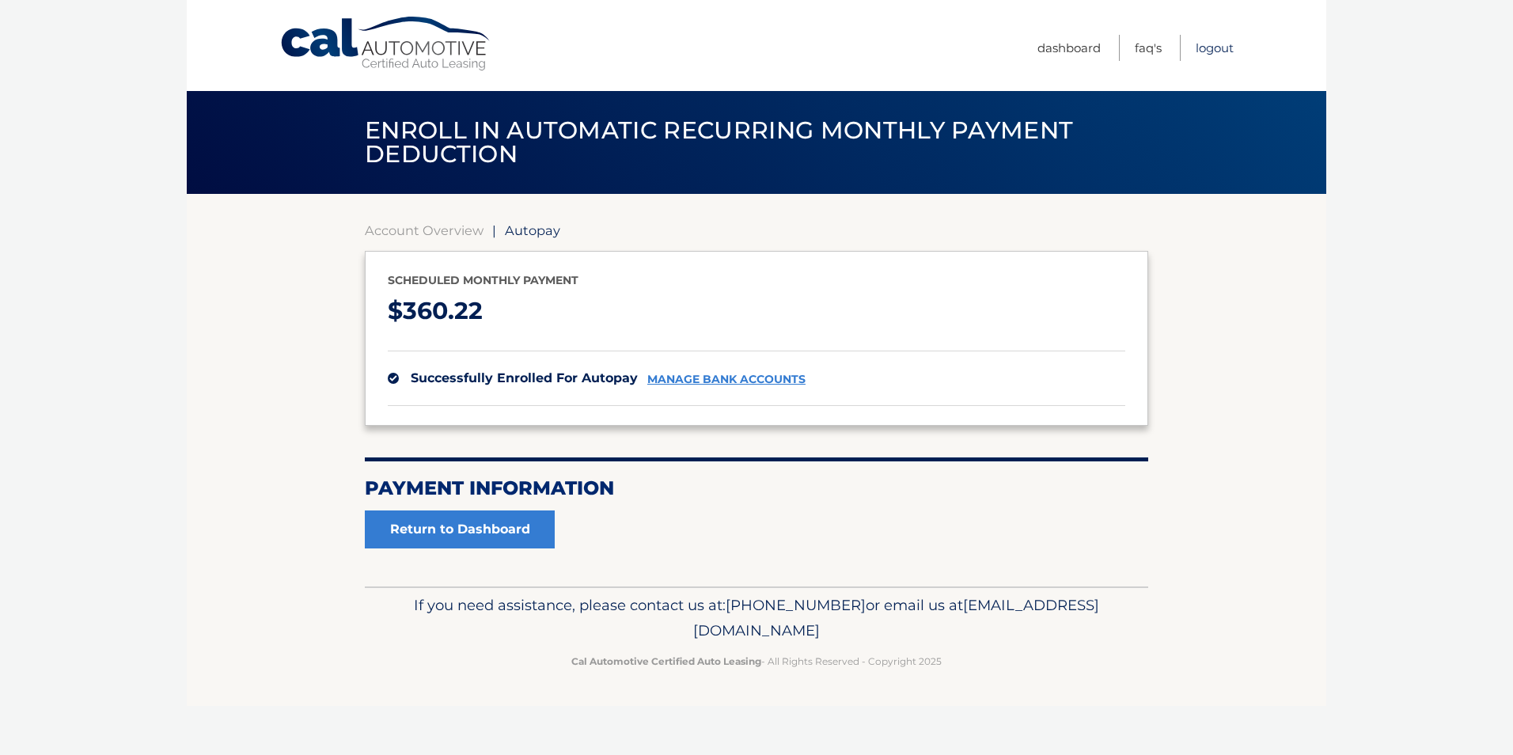
click at [1206, 51] on link "Logout" at bounding box center [1215, 48] width 38 height 26
